Goal: Check status: Check status

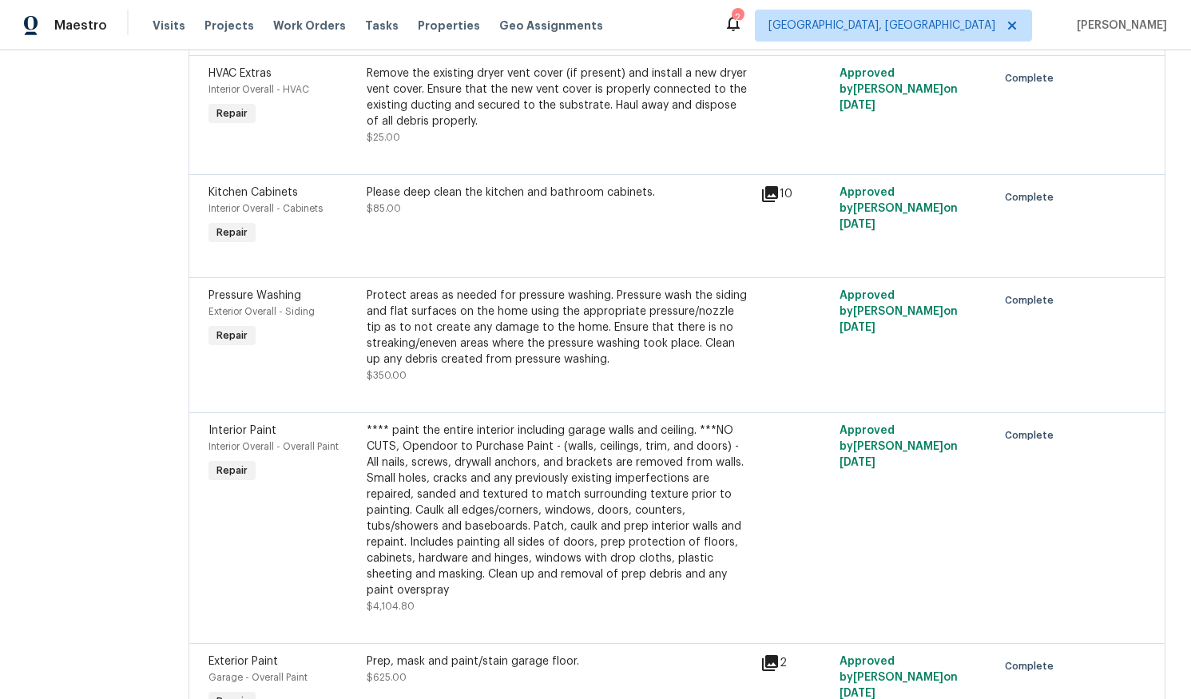
scroll to position [4411, 0]
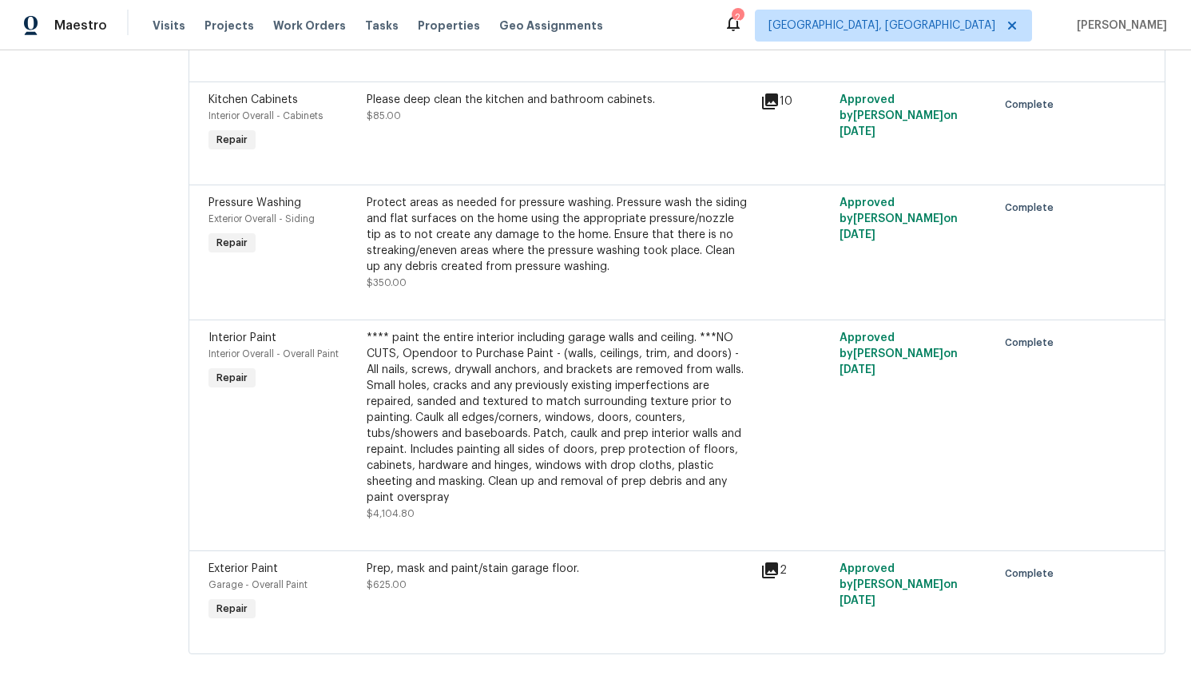
click at [778, 567] on icon at bounding box center [770, 570] width 16 height 16
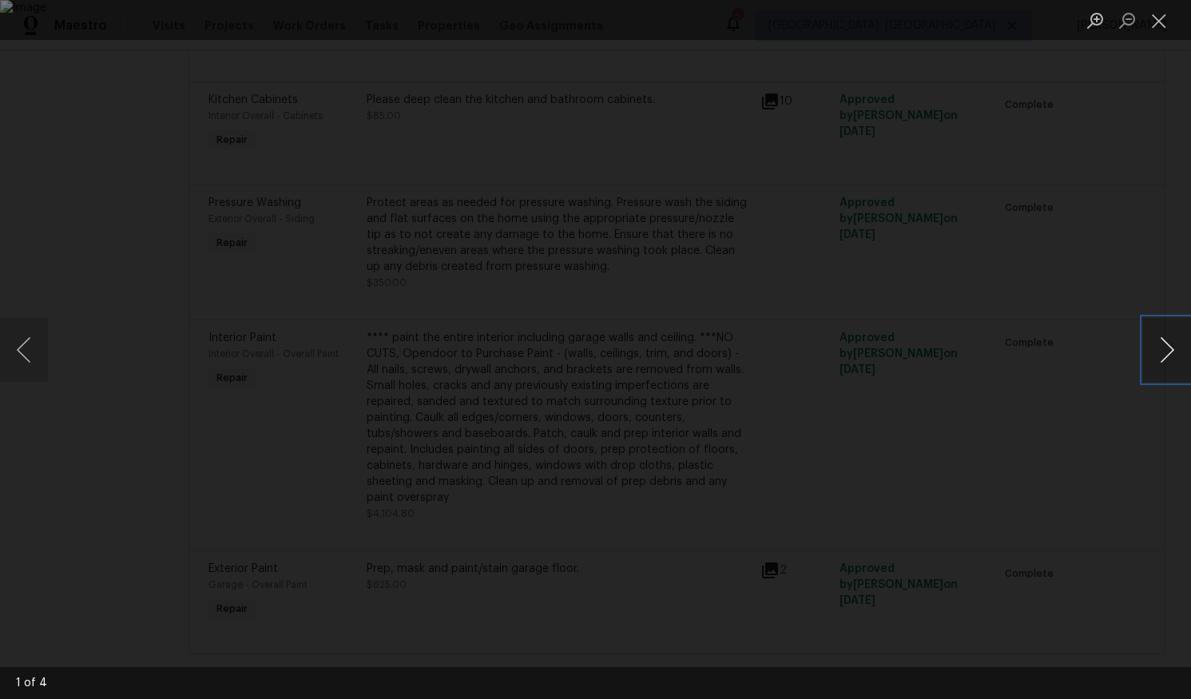
click at [1167, 351] on button "Next image" at bounding box center [1167, 350] width 48 height 64
click at [1156, 26] on button "Close lightbox" at bounding box center [1159, 20] width 32 height 28
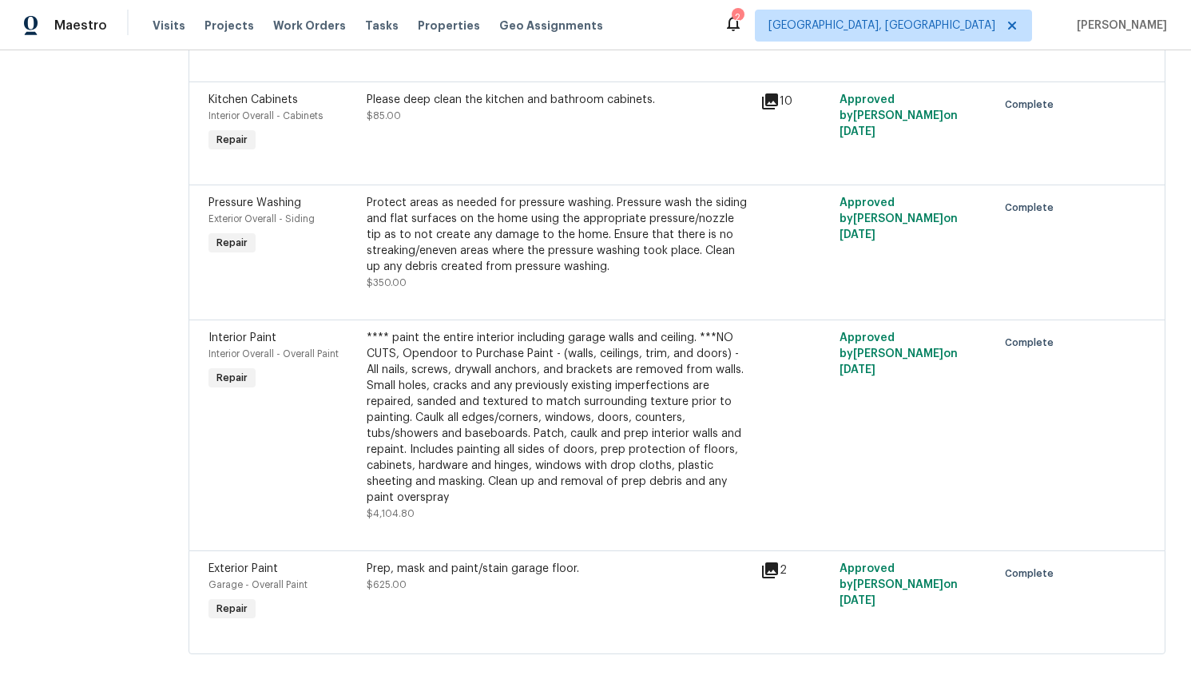
click at [779, 571] on icon at bounding box center [769, 570] width 19 height 19
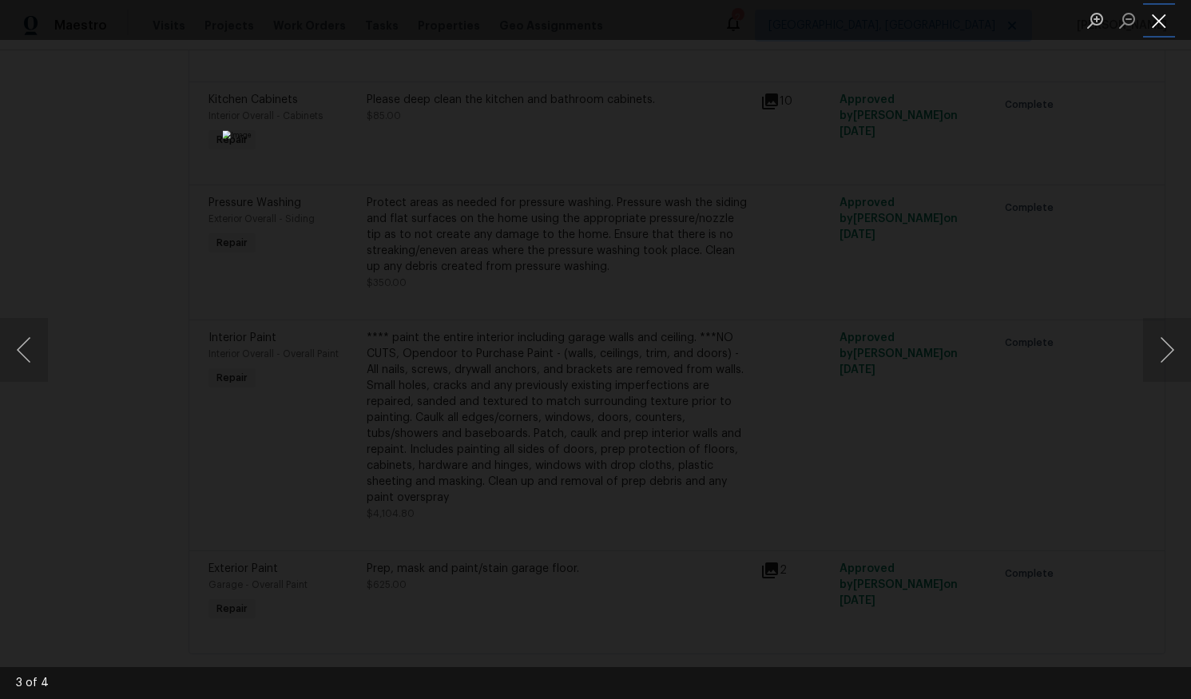
click at [1161, 21] on button "Close lightbox" at bounding box center [1159, 20] width 32 height 28
